Goal: Task Accomplishment & Management: Manage account settings

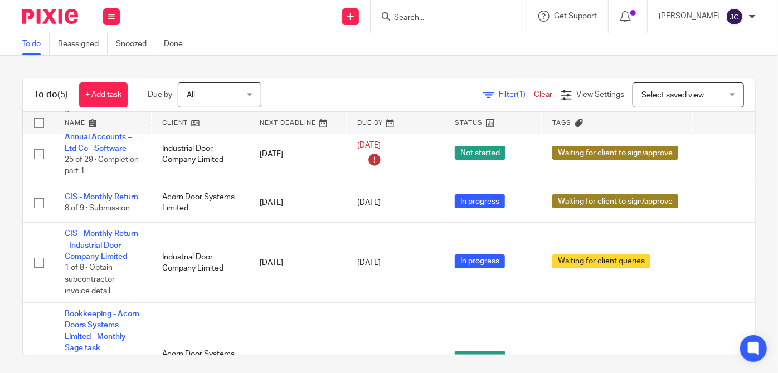
scroll to position [67, 0]
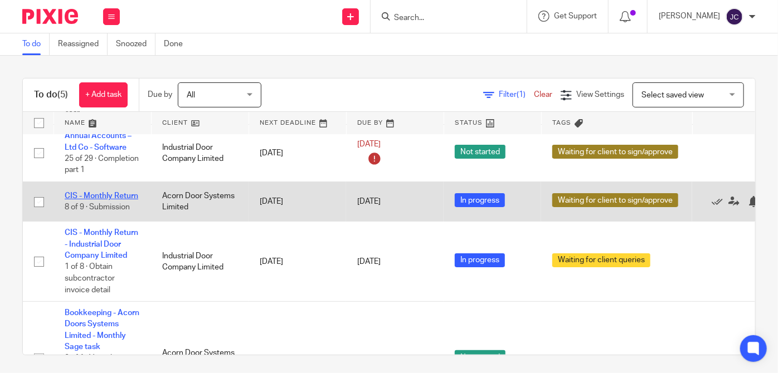
click at [117, 192] on link "CIS - Monthly Return" at bounding box center [102, 196] width 74 height 8
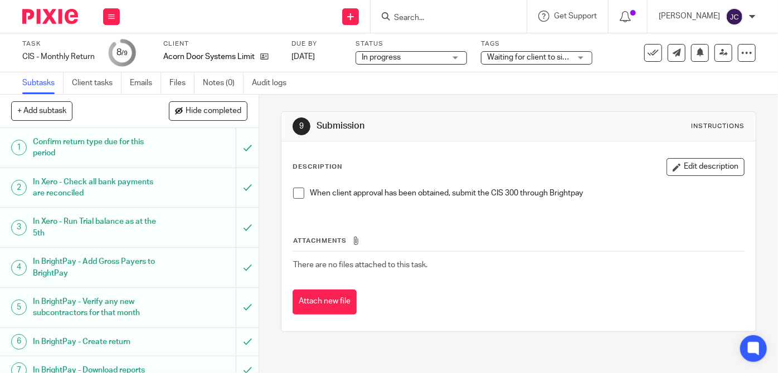
click at [293, 193] on span at bounding box center [298, 193] width 11 height 11
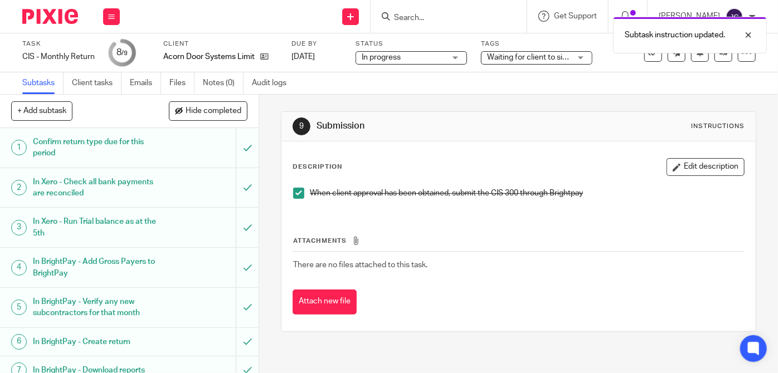
scroll to position [79, 0]
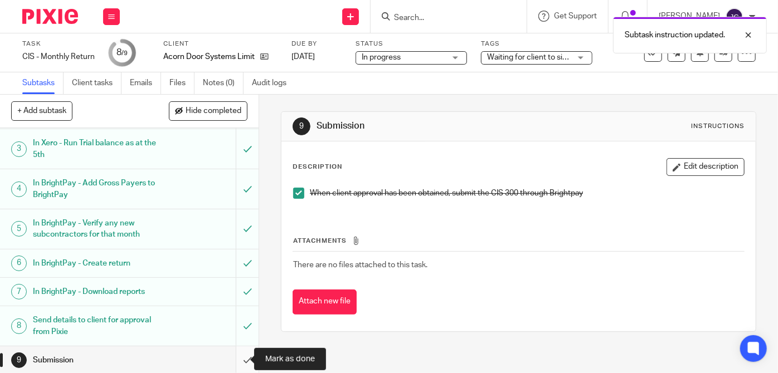
click at [237, 361] on input "submit" at bounding box center [129, 360] width 258 height 28
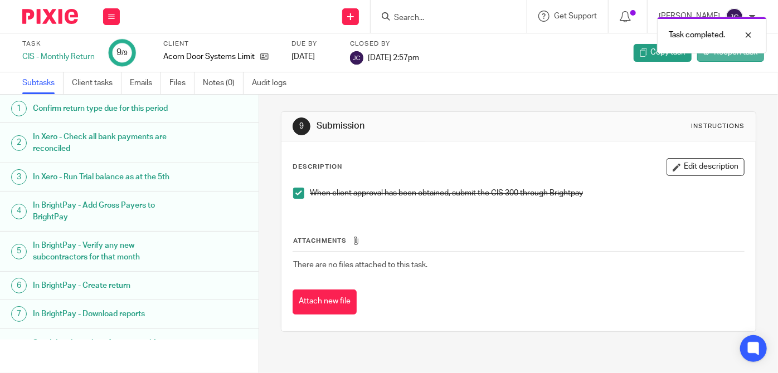
click at [728, 55] on span "Reopen task" at bounding box center [735, 52] width 43 height 11
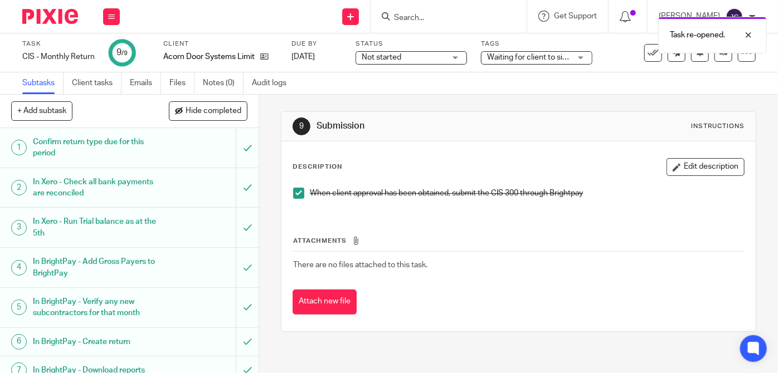
click at [582, 55] on div "Waiting for client to sign/approve" at bounding box center [536, 57] width 111 height 13
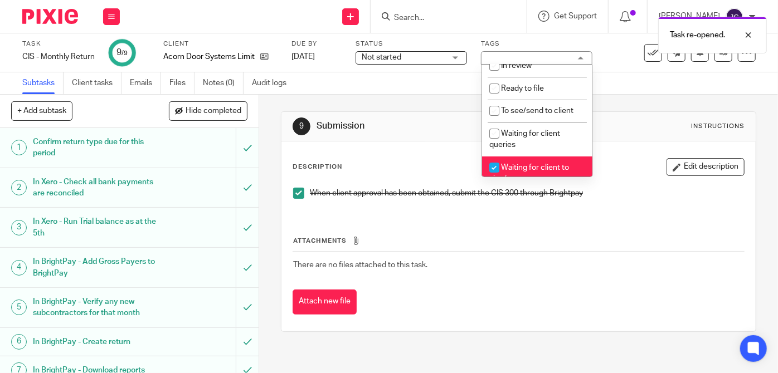
scroll to position [163, 0]
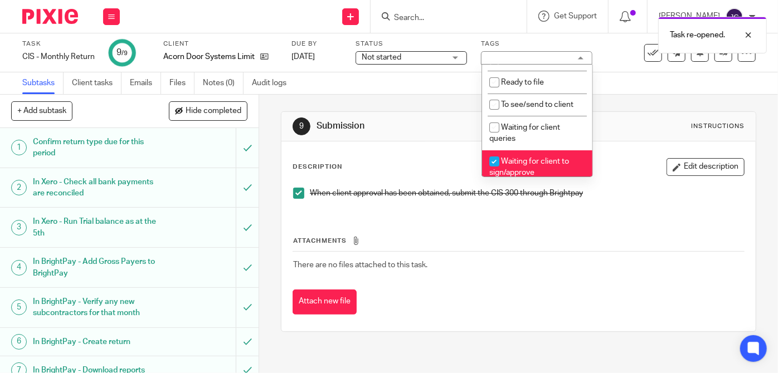
click at [505, 164] on span "Waiting for client to sign/approve" at bounding box center [529, 167] width 80 height 19
checkbox input "false"
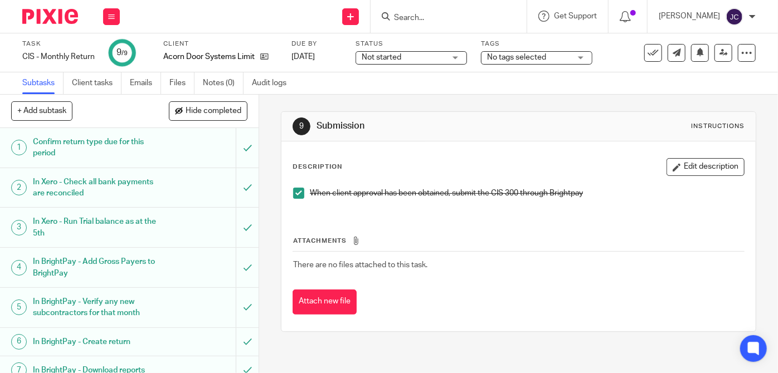
click at [464, 84] on div "Subtasks Client tasks Emails Files Notes (0) Audit logs" at bounding box center [389, 83] width 778 height 22
click at [460, 60] on div "Not started Not started" at bounding box center [410, 57] width 111 height 13
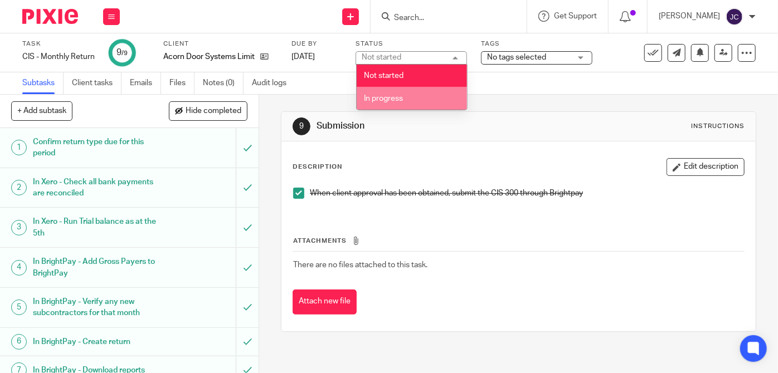
click at [408, 96] on li "In progress" at bounding box center [411, 98] width 110 height 23
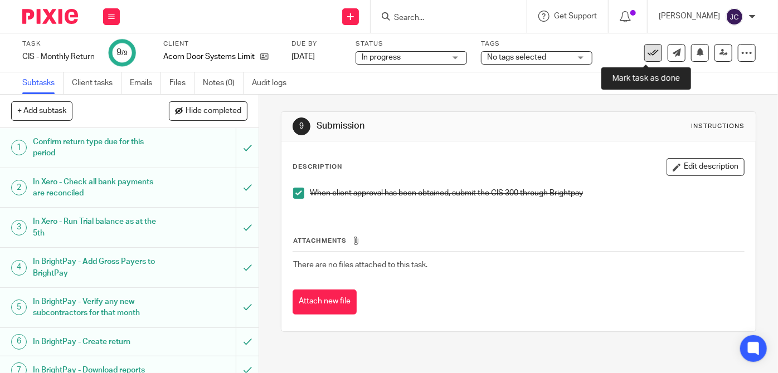
click at [647, 55] on icon at bounding box center [652, 52] width 11 height 11
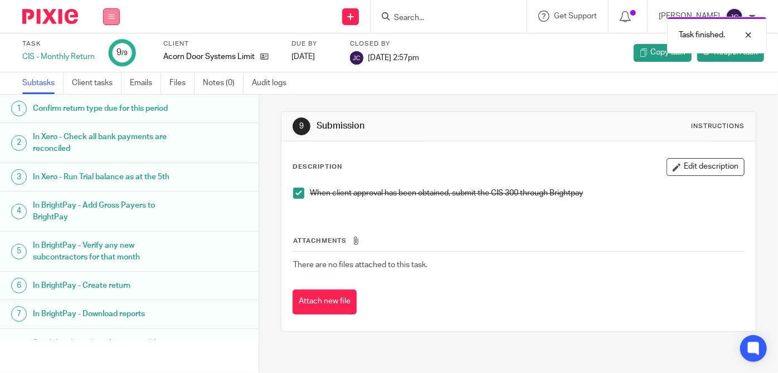
click at [114, 16] on icon at bounding box center [111, 16] width 7 height 7
click at [102, 50] on link "Work" at bounding box center [105, 52] width 19 height 8
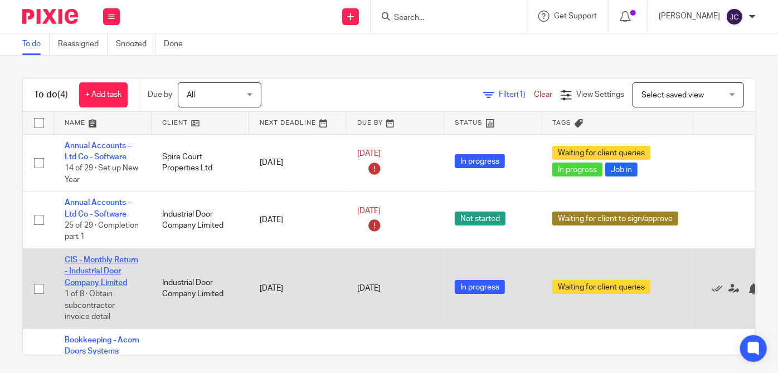
click at [94, 273] on link "CIS - Monthly Return - Industrial Door Company Limited" at bounding box center [102, 271] width 74 height 31
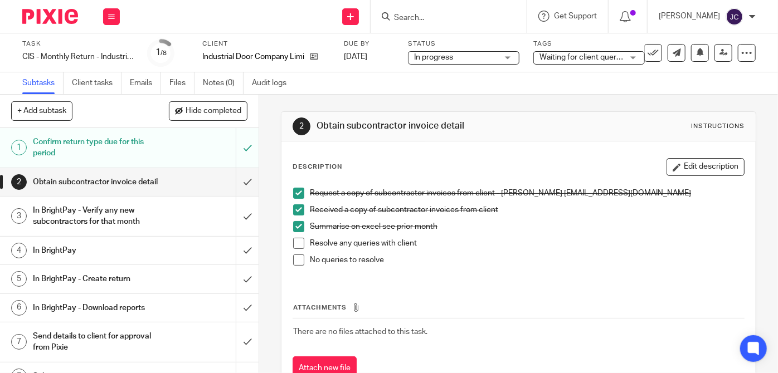
click at [294, 240] on span at bounding box center [298, 243] width 11 height 11
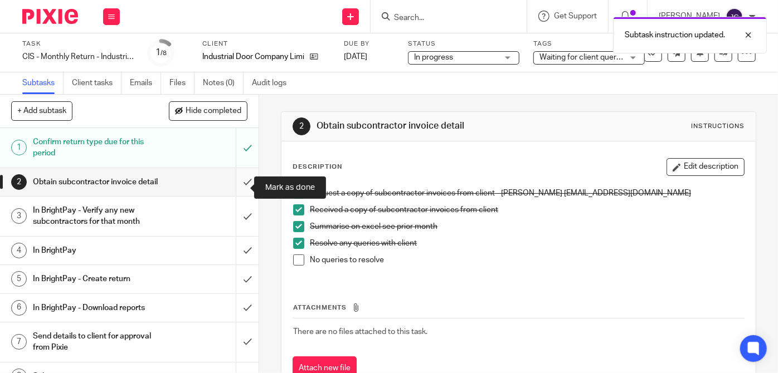
click at [233, 187] on input "submit" at bounding box center [129, 182] width 258 height 28
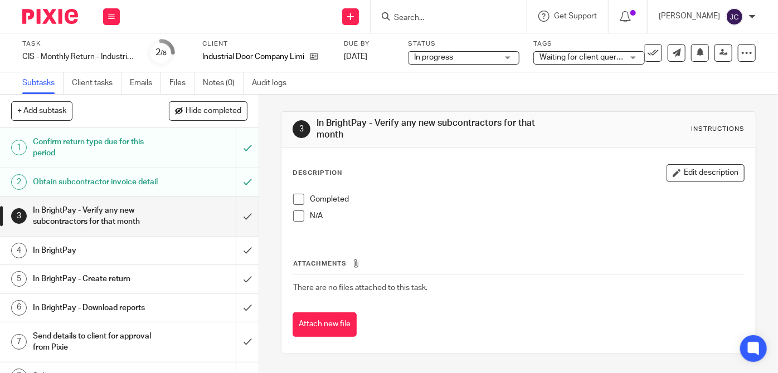
click at [296, 199] on span at bounding box center [298, 199] width 11 height 11
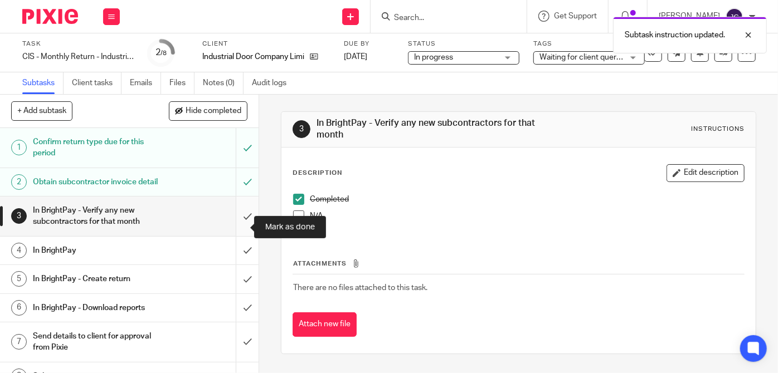
click at [240, 227] on input "submit" at bounding box center [129, 217] width 258 height 40
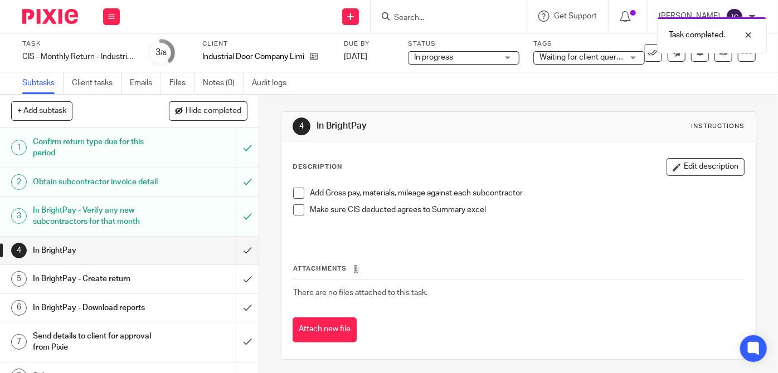
click at [303, 192] on li "Add Gross pay, materials, mileage against each subcontractor" at bounding box center [518, 196] width 451 height 17
click at [297, 192] on span at bounding box center [298, 193] width 11 height 11
click at [294, 209] on span at bounding box center [298, 209] width 11 height 11
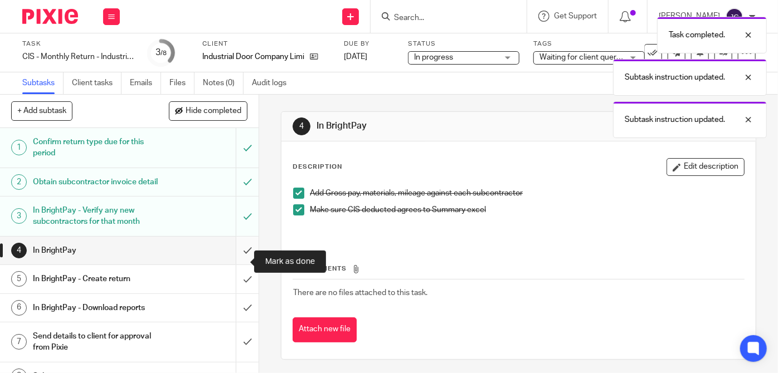
click at [234, 265] on input "submit" at bounding box center [129, 251] width 258 height 28
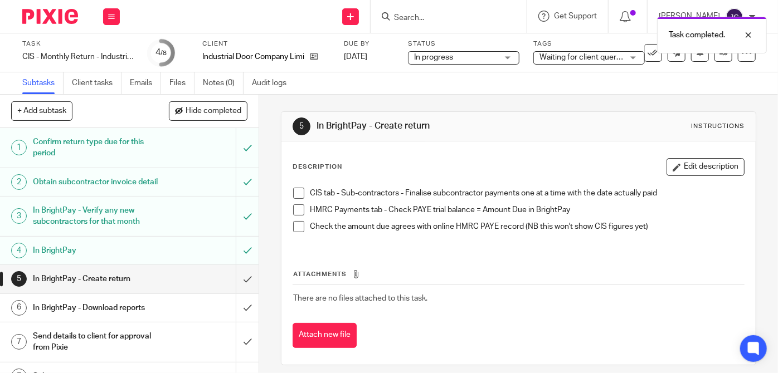
click at [294, 190] on span at bounding box center [298, 193] width 11 height 11
click at [296, 207] on span at bounding box center [298, 209] width 11 height 11
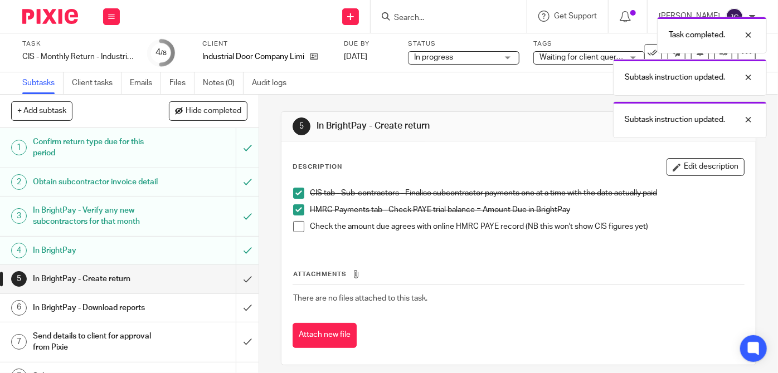
click at [293, 228] on span at bounding box center [298, 226] width 11 height 11
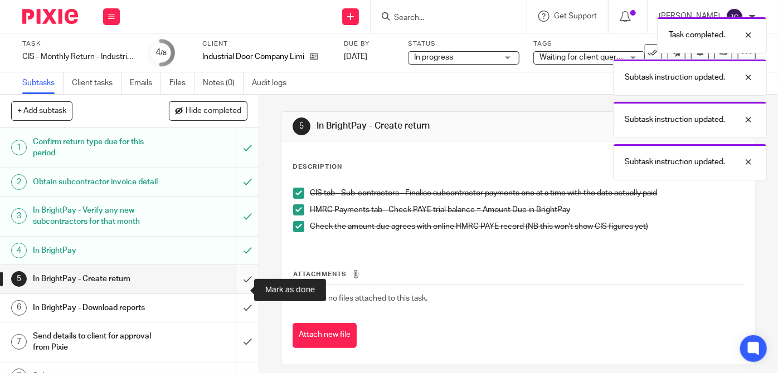
click at [234, 291] on input "submit" at bounding box center [129, 279] width 258 height 28
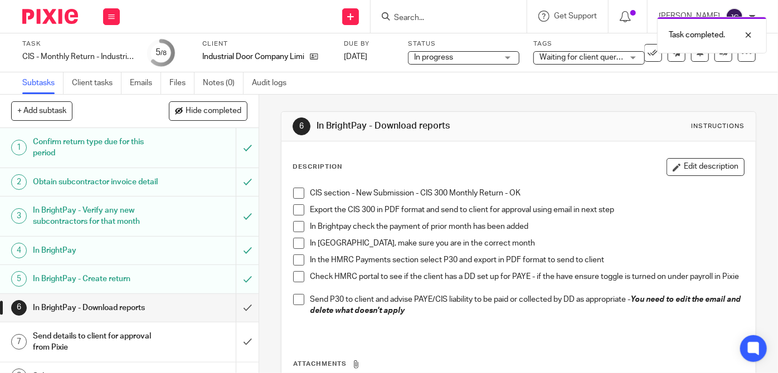
click at [300, 193] on span at bounding box center [298, 193] width 11 height 11
click at [296, 213] on span at bounding box center [298, 209] width 11 height 11
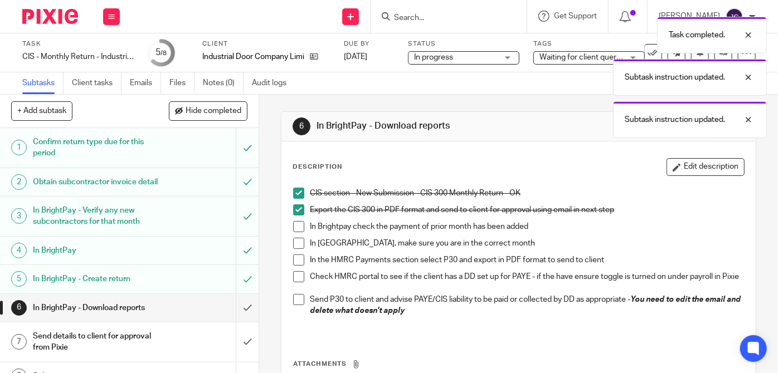
click at [295, 224] on span at bounding box center [298, 226] width 11 height 11
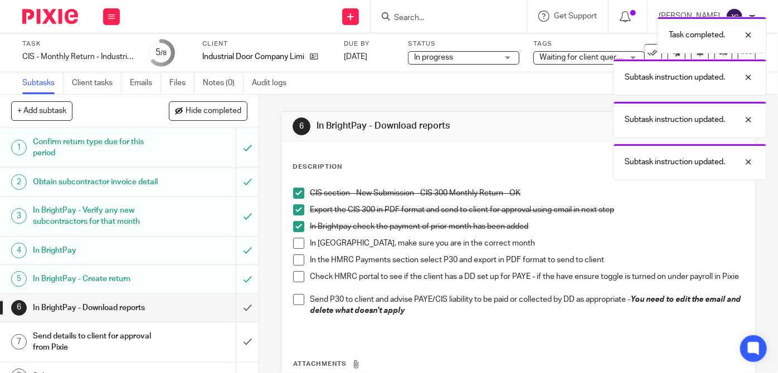
click at [294, 246] on span at bounding box center [298, 243] width 11 height 11
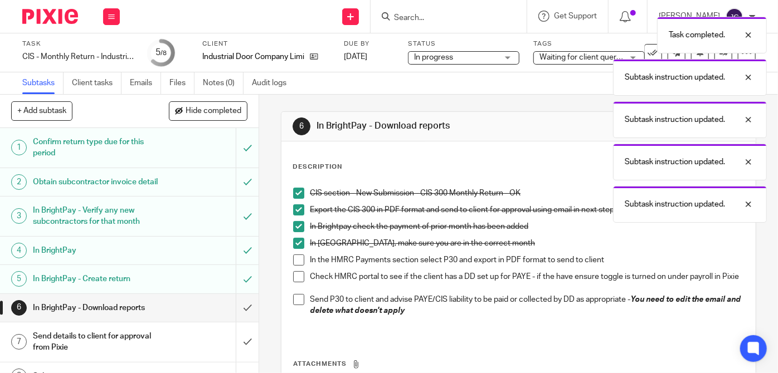
click at [293, 257] on span at bounding box center [298, 260] width 11 height 11
click at [293, 305] on span at bounding box center [298, 299] width 11 height 11
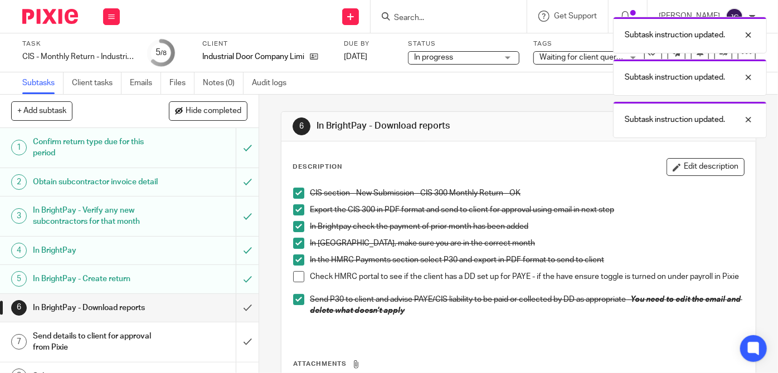
scroll to position [27, 0]
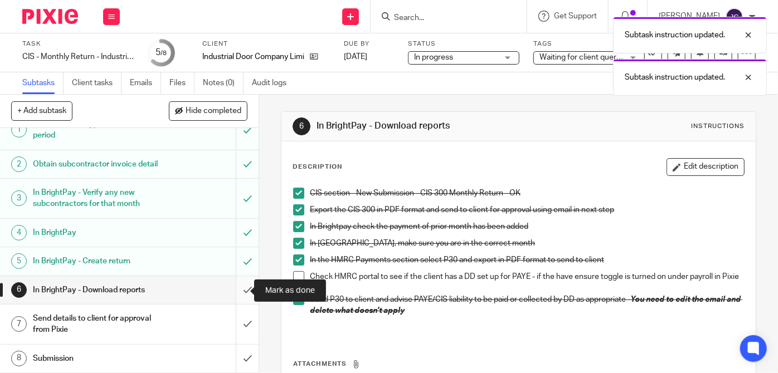
click at [240, 290] on input "submit" at bounding box center [129, 290] width 258 height 28
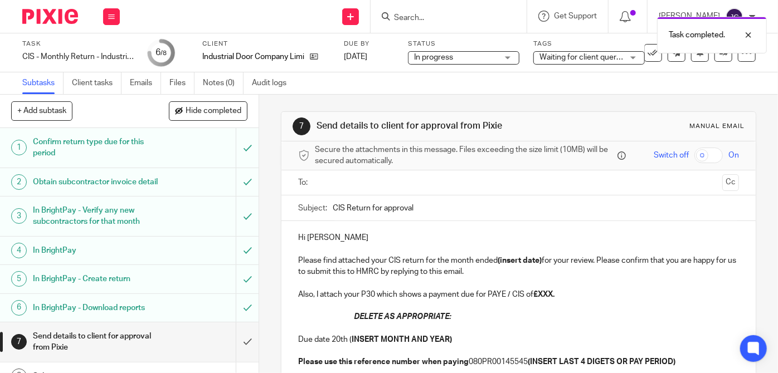
click at [360, 184] on input "text" at bounding box center [518, 183] width 399 height 13
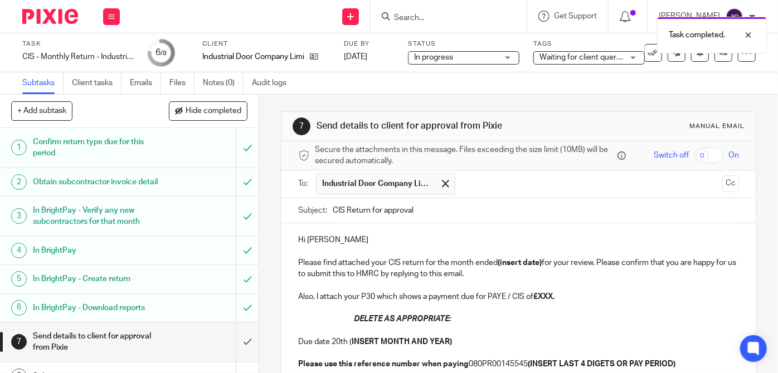
click at [326, 237] on p "Hi [PERSON_NAME]" at bounding box center [518, 239] width 441 height 11
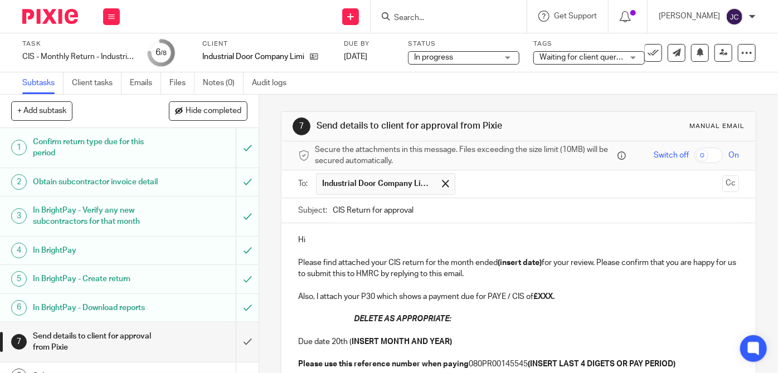
click at [390, 338] on strong "INSERT MONTH AND YEAR)" at bounding box center [401, 342] width 100 height 8
click at [336, 242] on p "Hi" at bounding box center [518, 239] width 441 height 11
click at [498, 261] on strong "(insert date)" at bounding box center [519, 263] width 44 height 8
click at [534, 296] on strong "£XXX." at bounding box center [543, 297] width 21 height 8
click at [303, 318] on div "Hi [PERSON_NAME] Please find attached your CIS return for the month ended [DATE…" at bounding box center [518, 362] width 474 height 279
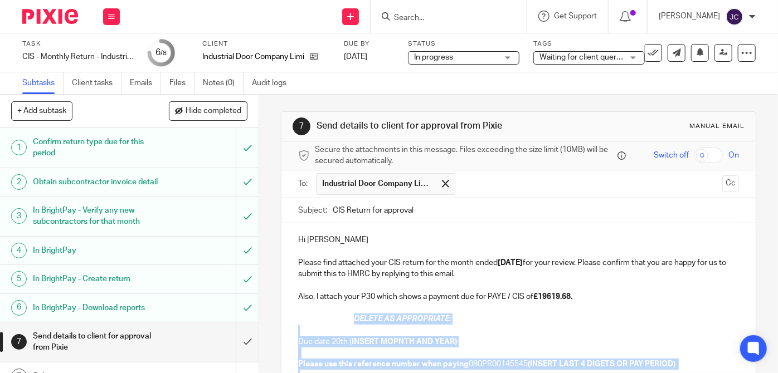
scroll to position [5, 0]
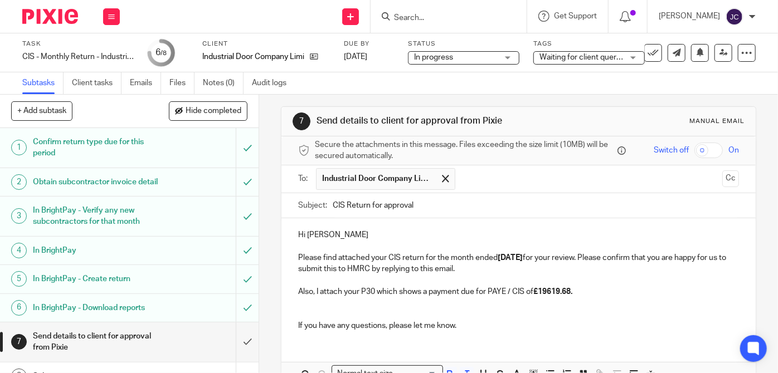
click at [598, 294] on p "Also, I attach your P30 which shows a payment due for PAYE / CIS of £19619.68." at bounding box center [518, 291] width 441 height 11
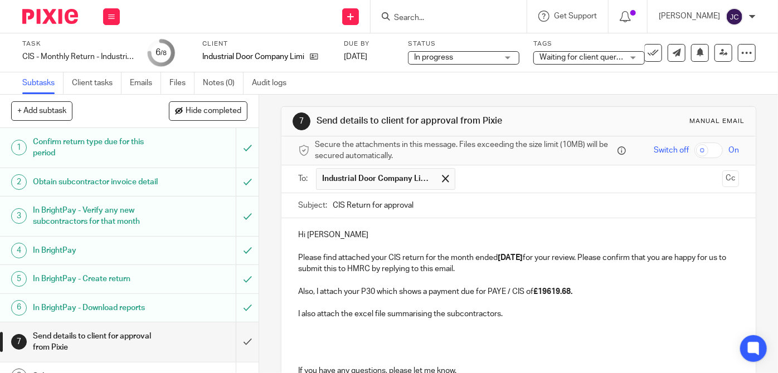
click at [512, 314] on p "I also attach the excel file summarising the subcontractors." at bounding box center [518, 314] width 441 height 11
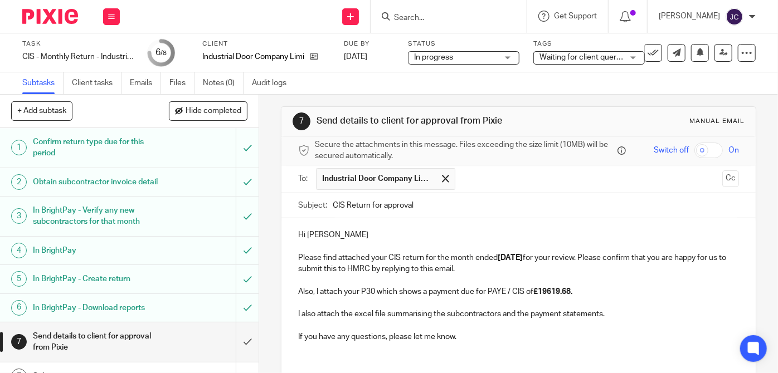
scroll to position [80, 0]
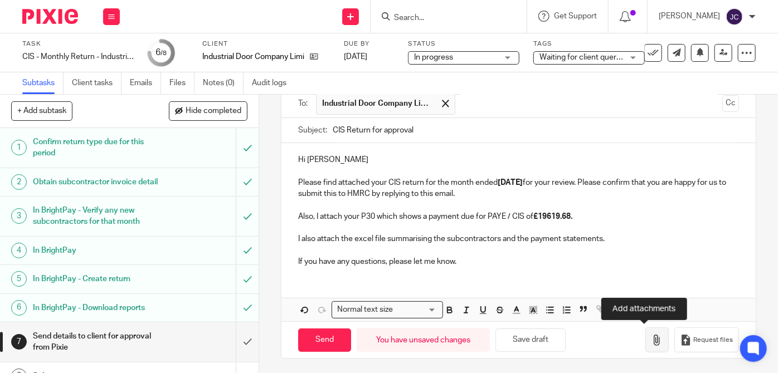
click at [651, 341] on icon "button" at bounding box center [656, 340] width 11 height 11
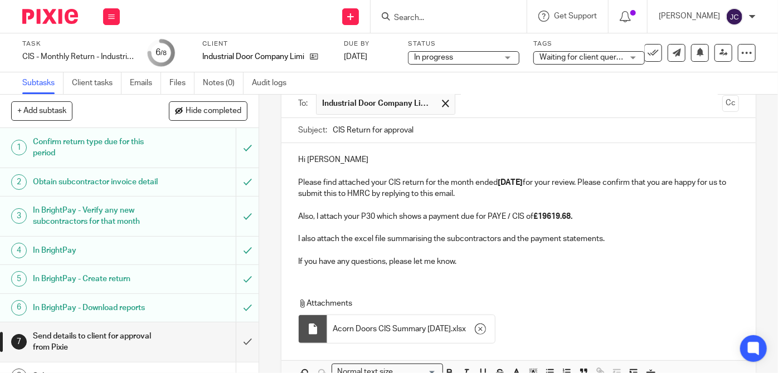
scroll to position [143, 0]
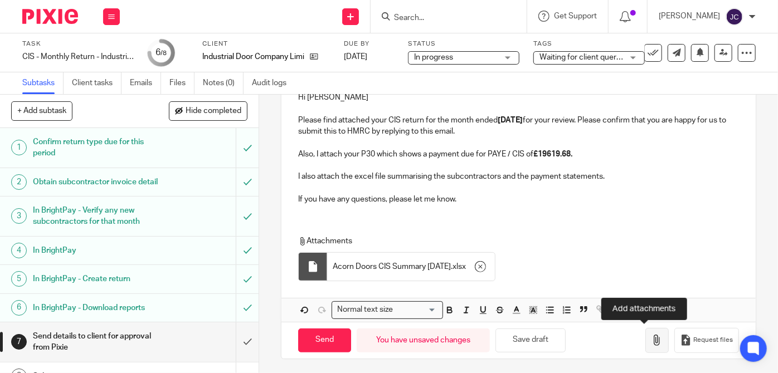
click at [651, 340] on icon "button" at bounding box center [656, 340] width 11 height 11
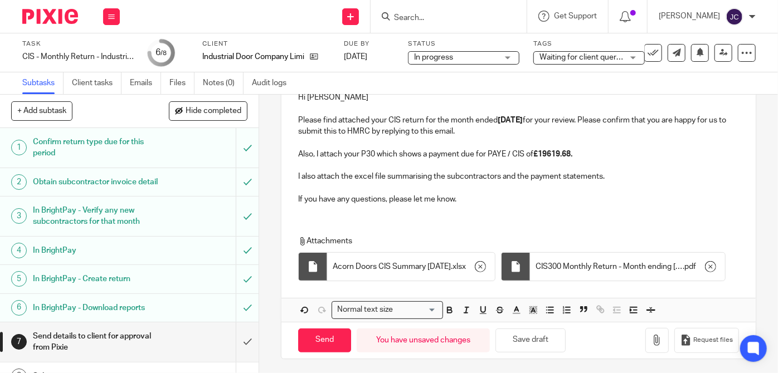
scroll to position [177, 0]
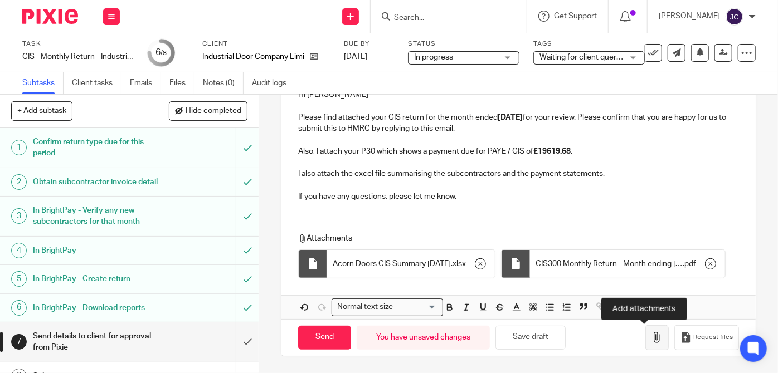
click at [651, 338] on icon "button" at bounding box center [656, 337] width 11 height 11
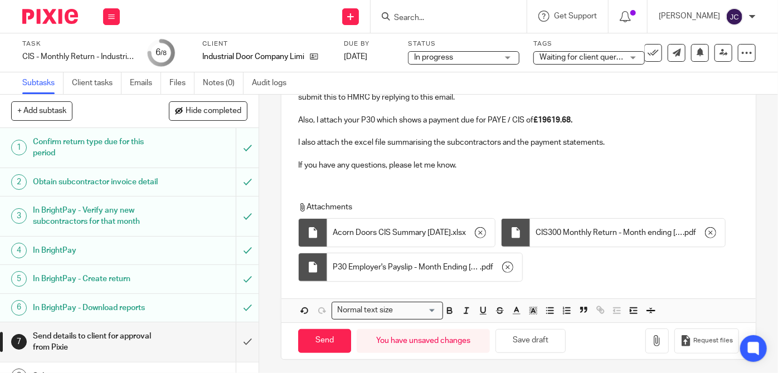
scroll to position [212, 0]
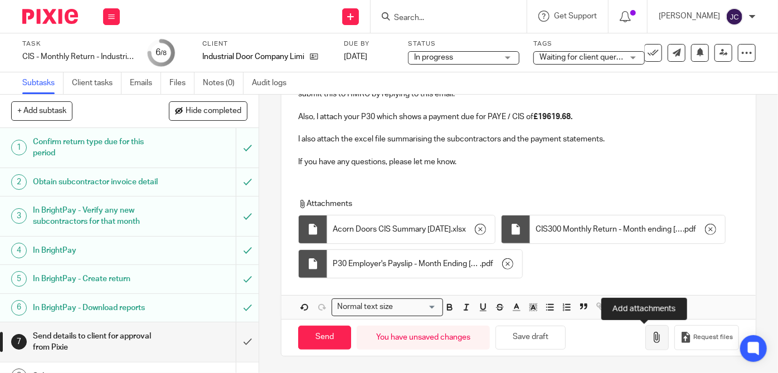
click at [651, 339] on icon "button" at bounding box center [656, 337] width 11 height 11
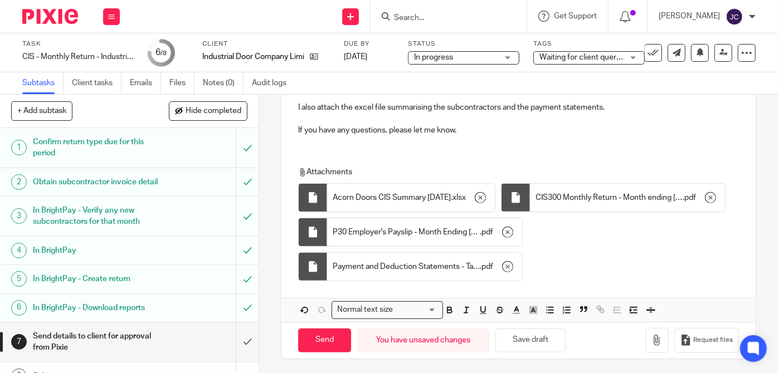
scroll to position [246, 0]
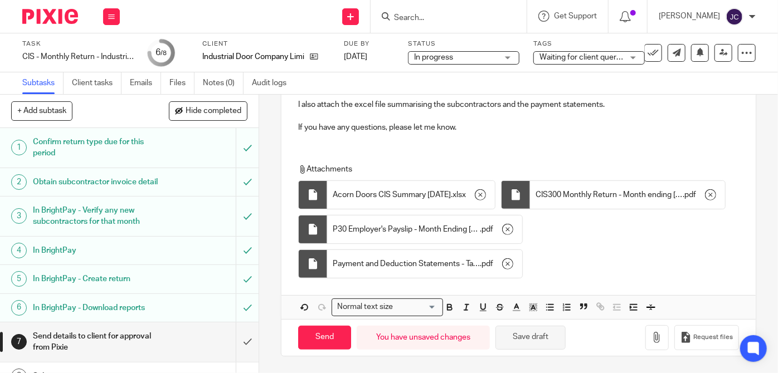
click at [511, 338] on button "Save draft" at bounding box center [530, 338] width 70 height 24
click at [636, 60] on div "Waiting for client queries" at bounding box center [588, 57] width 111 height 13
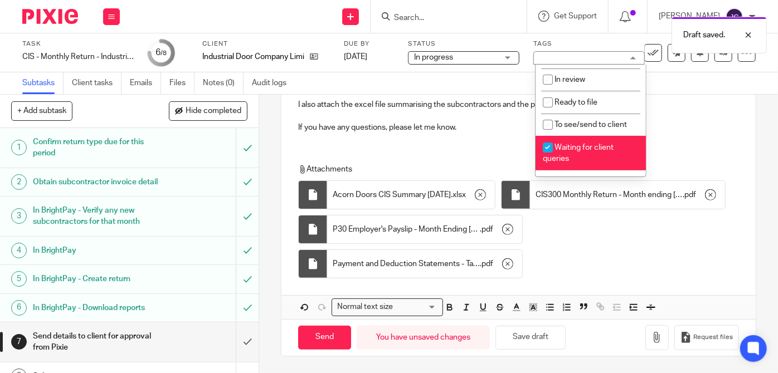
scroll to position [186, 0]
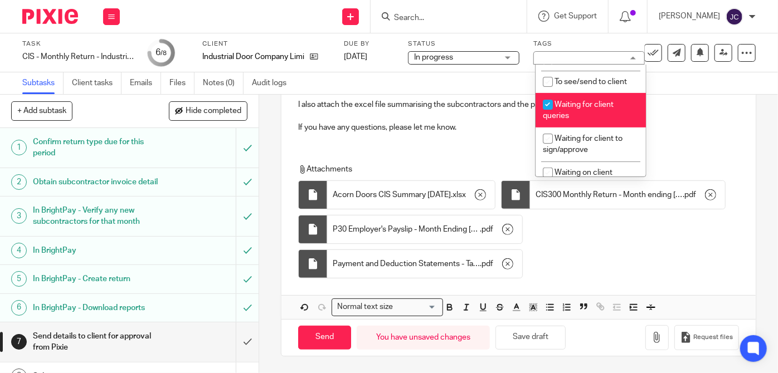
click at [551, 104] on input "checkbox" at bounding box center [547, 104] width 21 height 21
checkbox input "false"
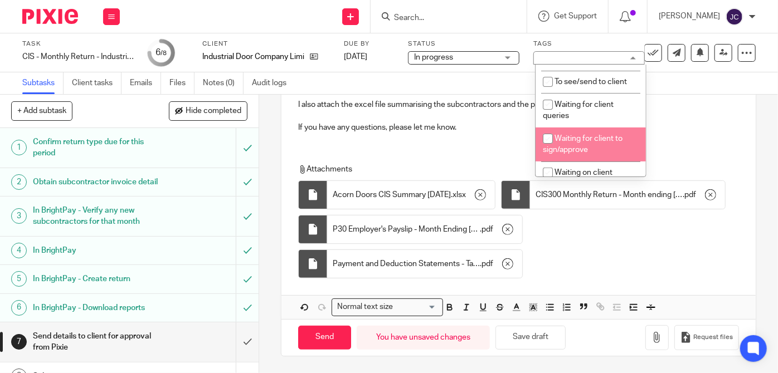
click at [549, 136] on input "checkbox" at bounding box center [547, 138] width 21 height 21
checkbox input "true"
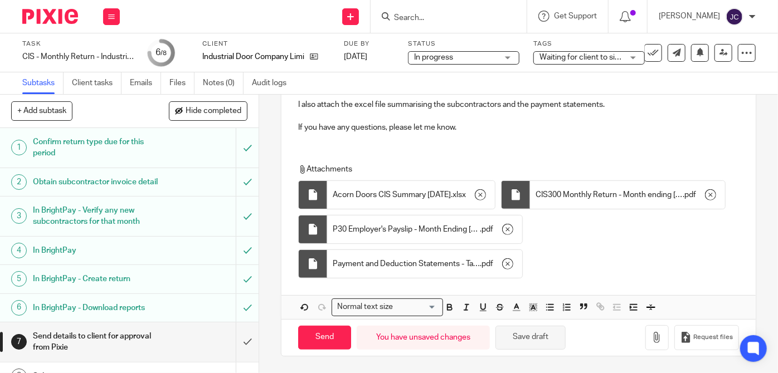
click at [527, 334] on button "Save draft" at bounding box center [530, 338] width 70 height 24
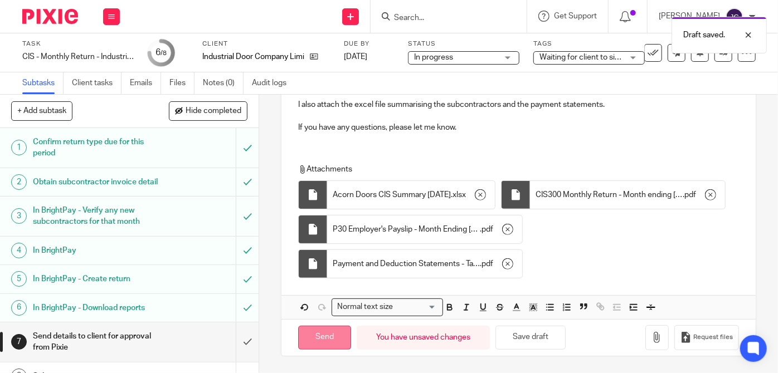
click at [319, 339] on input "Send" at bounding box center [324, 338] width 53 height 24
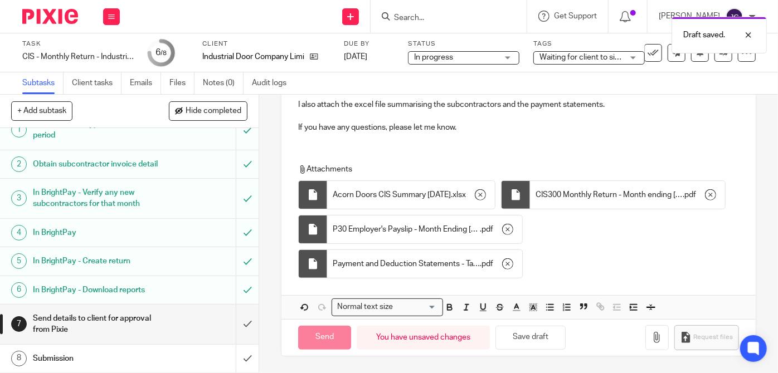
type input "Sent"
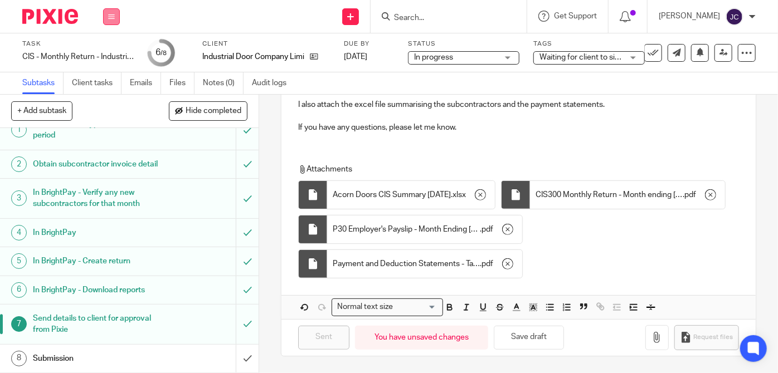
click at [114, 18] on icon at bounding box center [111, 16] width 7 height 7
click at [106, 52] on link "Work" at bounding box center [105, 52] width 19 height 8
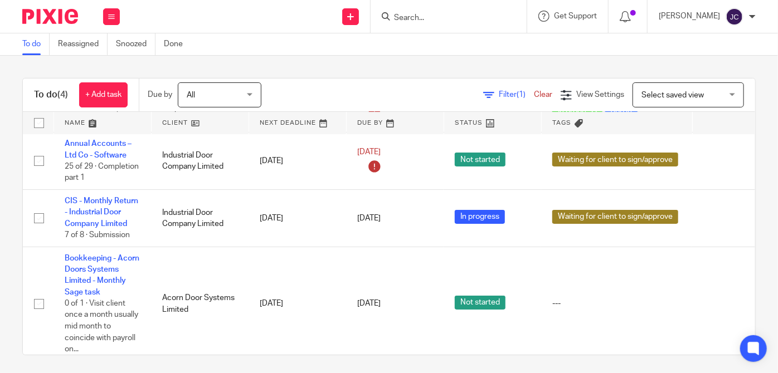
scroll to position [71, 0]
